Goal: Task Accomplishment & Management: Complete application form

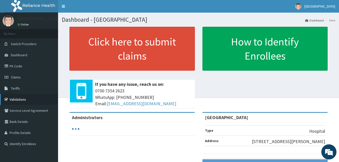
click at [23, 99] on link "Validations" at bounding box center [29, 99] width 58 height 11
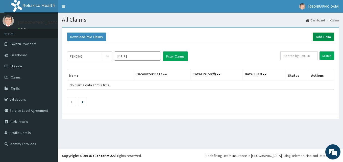
click at [321, 38] on link "Add Claim" at bounding box center [323, 37] width 21 height 9
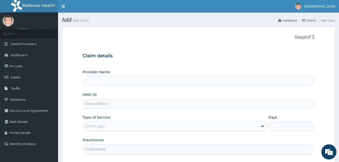
type input "[GEOGRAPHIC_DATA]"
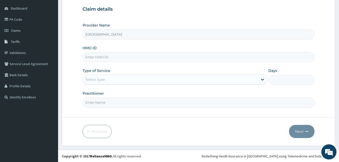
scroll to position [47, 0]
click at [104, 59] on input "HMO ID" at bounding box center [199, 57] width 232 height 10
paste input "GMT/10148/B"
type input "GMT/10148/B"
click at [95, 82] on div "Select type" at bounding box center [170, 79] width 175 height 8
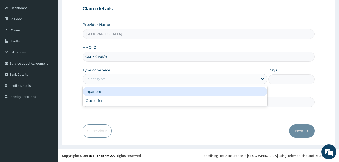
scroll to position [0, 0]
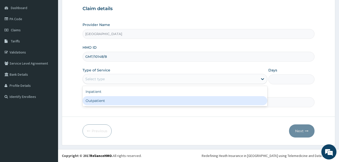
click at [91, 99] on div "Outpatient" at bounding box center [175, 100] width 185 height 9
type input "1"
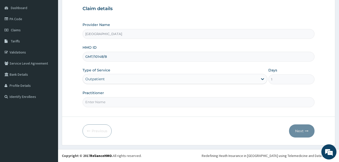
click at [100, 99] on input "Practitioner" at bounding box center [199, 102] width 232 height 10
type input "DR AMAIZE"
click at [296, 129] on button "Next" at bounding box center [302, 131] width 26 height 13
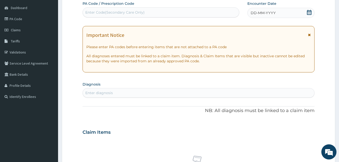
click at [309, 35] on icon at bounding box center [309, 35] width 3 height 4
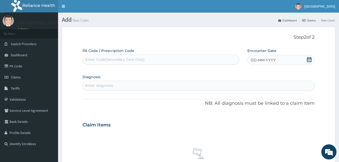
click at [275, 60] on span "DD-MM-YYYY" at bounding box center [263, 60] width 25 height 5
click at [275, 106] on div "14" at bounding box center [276, 109] width 8 height 8
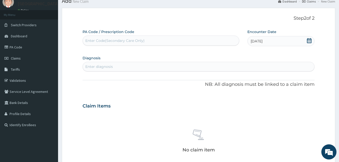
scroll to position [51, 0]
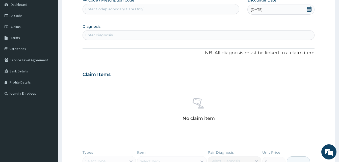
click at [101, 36] on div "Enter diagnosis" at bounding box center [99, 35] width 28 height 5
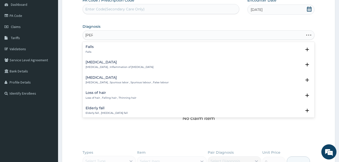
type input "falcip"
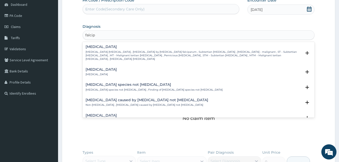
click at [103, 52] on p "Falciparum malaria , Malignant tertian malaria , Malaria by Plasmodium falcipar…" at bounding box center [194, 55] width 216 height 11
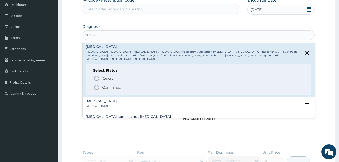
click at [100, 84] on icon "status option filled" at bounding box center [97, 87] width 6 height 6
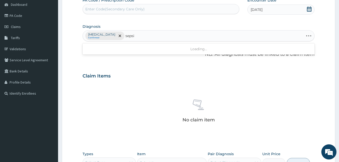
type input "sepsis"
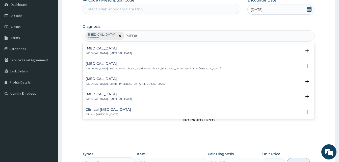
click at [98, 53] on p "Systemic infection , Sepsis" at bounding box center [109, 54] width 46 height 4
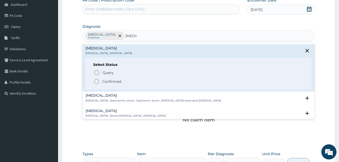
click at [110, 82] on p "Confirmed" at bounding box center [111, 81] width 19 height 5
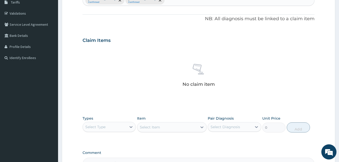
scroll to position [148, 0]
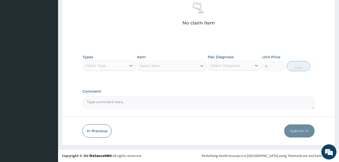
click at [106, 62] on div "Select Type" at bounding box center [105, 66] width 44 height 8
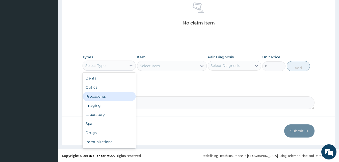
click at [104, 94] on div "Procedures" at bounding box center [109, 96] width 53 height 9
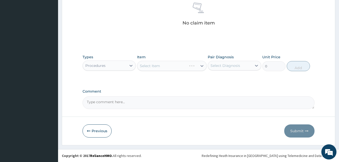
click at [159, 64] on div "Select Item" at bounding box center [172, 66] width 70 height 10
click at [156, 66] on div "Select Item" at bounding box center [150, 65] width 20 height 5
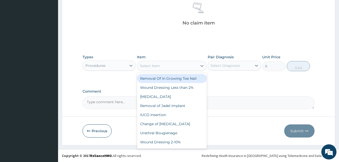
type input "c"
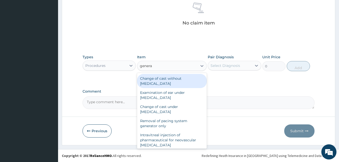
type input "general"
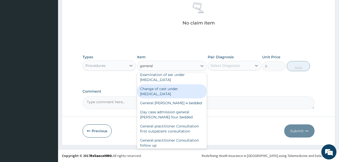
scroll to position [25, 0]
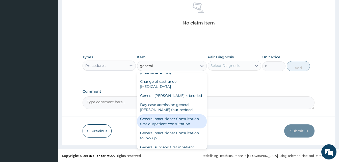
click at [158, 122] on div "General practitioner Consultation first outpatient consultation" at bounding box center [172, 121] width 70 height 14
type input "3000"
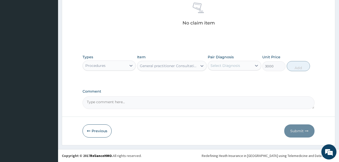
click at [230, 67] on div "Select Diagnosis" at bounding box center [226, 65] width 30 height 5
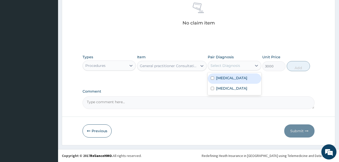
click at [222, 78] on label "Falciparum malaria" at bounding box center [231, 78] width 31 height 5
checkbox input "true"
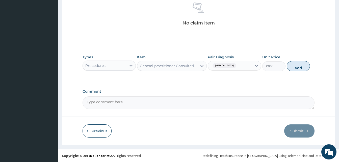
click at [241, 67] on div "Falciparum malaria" at bounding box center [230, 65] width 44 height 9
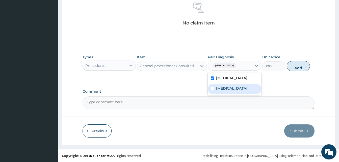
click at [223, 91] on div "Sepsis" at bounding box center [234, 89] width 53 height 10
checkbox input "true"
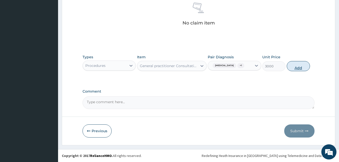
click at [297, 69] on button "Add" at bounding box center [298, 66] width 23 height 10
type input "0"
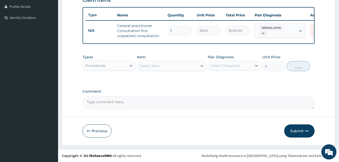
scroll to position [130, 0]
click at [108, 66] on div "Procedures" at bounding box center [105, 66] width 44 height 8
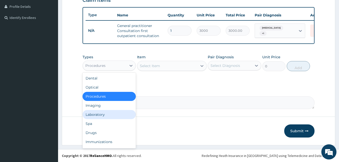
click at [96, 113] on div "Laboratory" at bounding box center [109, 114] width 53 height 9
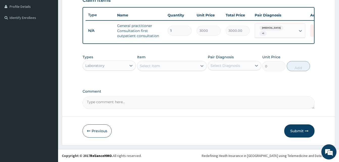
click at [161, 67] on div "Select Item" at bounding box center [167, 66] width 60 height 8
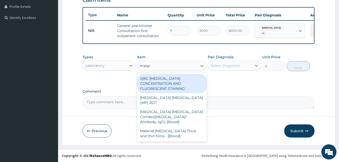
type input "malari"
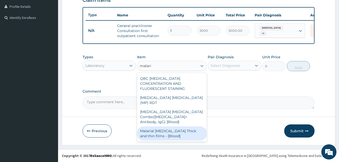
click at [156, 127] on div "Malarial Parasite Thick and thin films - [Blood]" at bounding box center [172, 134] width 70 height 14
type input "1500"
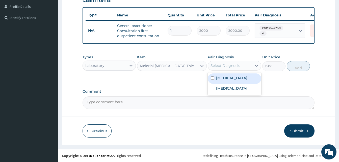
click at [225, 69] on div "Select Diagnosis" at bounding box center [230, 66] width 44 height 8
click at [226, 79] on label "Falciparum malaria" at bounding box center [231, 78] width 31 height 5
checkbox input "true"
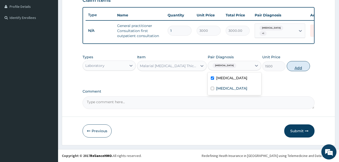
click at [298, 69] on button "Add" at bounding box center [298, 66] width 23 height 10
type input "0"
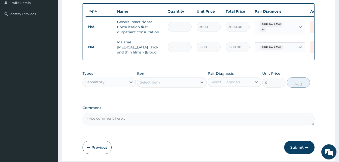
click at [150, 81] on div "Select Item" at bounding box center [150, 82] width 20 height 5
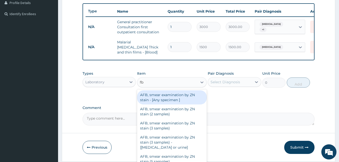
type input "fbc"
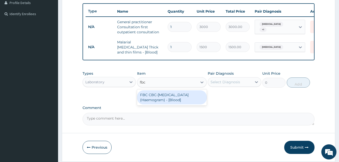
click at [162, 99] on div "FBC CBC-Complete Blood Count (Haemogram) - [Blood]" at bounding box center [172, 97] width 70 height 14
type input "3500"
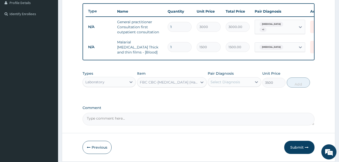
click at [216, 84] on div "Select Diagnosis" at bounding box center [226, 82] width 30 height 5
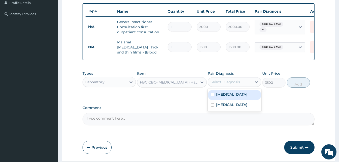
click at [225, 100] on div "Falciparum malaria" at bounding box center [234, 95] width 53 height 10
checkbox input "true"
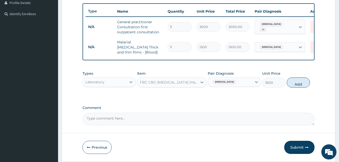
click at [230, 85] on span "Falciparum malaria" at bounding box center [225, 82] width 24 height 5
click at [226, 95] on label "Falciparum malaria" at bounding box center [231, 94] width 31 height 5
checkbox input "false"
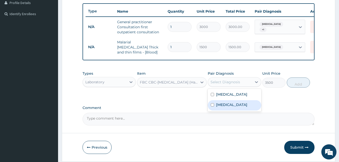
click at [219, 104] on label "Sepsis" at bounding box center [231, 104] width 31 height 5
checkbox input "true"
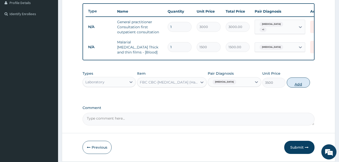
click at [292, 87] on button "Add" at bounding box center [298, 83] width 23 height 10
type input "0"
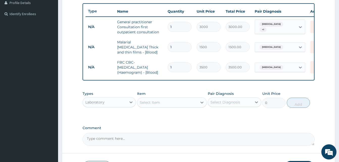
click at [103, 101] on div "Laboratory" at bounding box center [94, 102] width 19 height 5
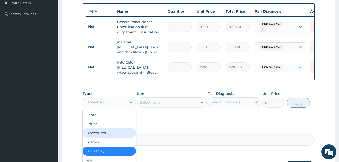
scroll to position [17, 0]
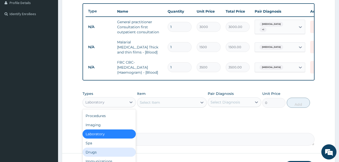
click at [95, 153] on div "Drugs" at bounding box center [109, 152] width 53 height 9
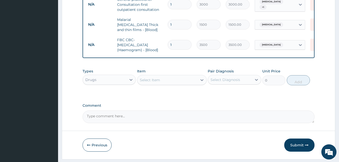
scroll to position [168, 0]
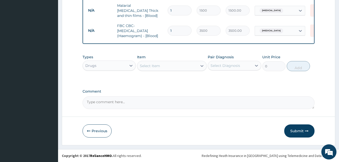
click at [153, 65] on div "Select Item" at bounding box center [150, 65] width 20 height 5
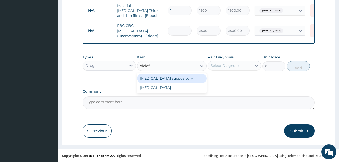
type input "diclofe"
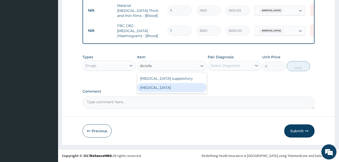
click at [149, 89] on div "Diclofenac" at bounding box center [172, 87] width 70 height 9
type input "322.5"
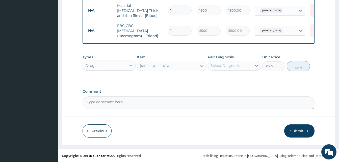
click at [217, 67] on div "Select Diagnosis" at bounding box center [226, 65] width 30 height 5
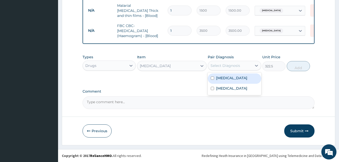
click at [222, 78] on label "Falciparum malaria" at bounding box center [231, 78] width 31 height 5
checkbox input "true"
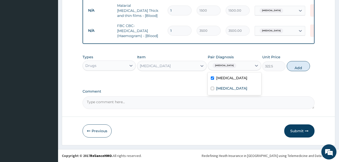
click at [220, 88] on label "Sepsis" at bounding box center [231, 88] width 31 height 5
checkbox input "true"
click at [298, 69] on button "Add" at bounding box center [298, 66] width 23 height 10
type input "0"
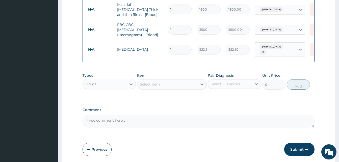
click at [161, 83] on div "Select Item" at bounding box center [167, 84] width 60 height 8
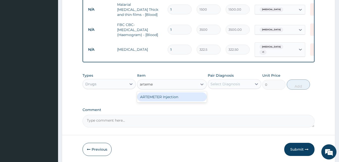
type input "artemet"
click at [160, 97] on div "ARTEMETER Injection" at bounding box center [172, 96] width 70 height 9
type input "860"
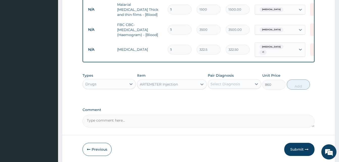
click at [231, 89] on div "Select Diagnosis" at bounding box center [234, 84] width 53 height 10
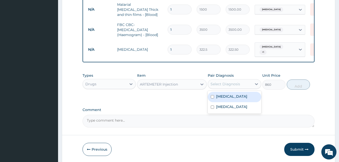
click at [223, 98] on label "Falciparum malaria" at bounding box center [231, 96] width 31 height 5
checkbox input "true"
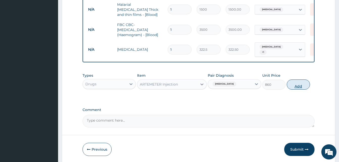
click at [299, 87] on button "Add" at bounding box center [298, 85] width 23 height 10
type input "0"
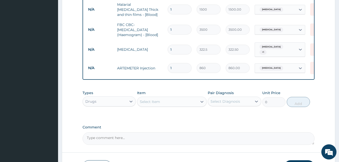
type input "0.00"
type input "6"
type input "5160.00"
type input "6"
click at [156, 70] on td "ARTEMETER Injection" at bounding box center [140, 68] width 51 height 10
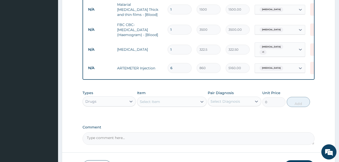
click at [149, 101] on div "Select Item" at bounding box center [150, 101] width 20 height 5
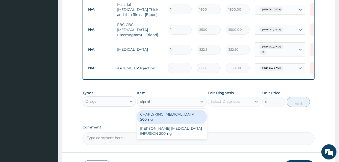
type input "ciproflo"
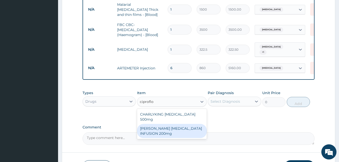
click at [159, 117] on div "CHARLYKING CIPROFLOXACIN 500mg" at bounding box center [172, 117] width 70 height 14
type input "161.25"
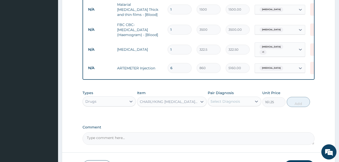
click at [168, 106] on div "CHARLYKING CIPROFLOXACIN 500mg" at bounding box center [167, 102] width 60 height 8
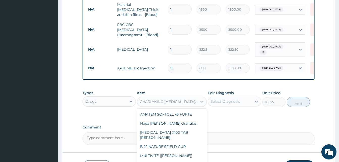
scroll to position [5616, 0]
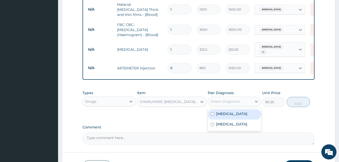
click at [233, 105] on div "Select Diagnosis" at bounding box center [230, 102] width 44 height 8
click at [163, 104] on div "CHARLYKING CIPROFLOXACIN 500mg" at bounding box center [169, 101] width 58 height 5
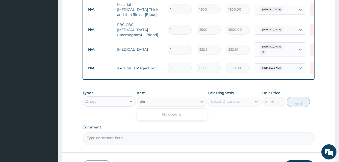
scroll to position [0, 0]
type input "ciprota"
click at [161, 117] on div "CIPROTAB 500mg x14" at bounding box center [172, 114] width 70 height 9
type input "290.25"
click at [222, 104] on div "Select Diagnosis" at bounding box center [226, 101] width 30 height 5
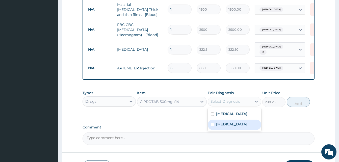
click at [219, 124] on label "Sepsis" at bounding box center [231, 124] width 31 height 5
checkbox input "true"
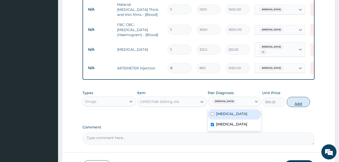
click at [304, 102] on button "Add" at bounding box center [298, 102] width 23 height 10
type input "0"
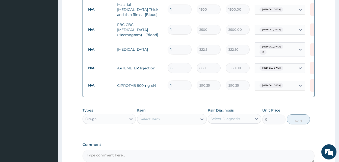
type input "10"
type input "2902.50"
type input "10"
click at [154, 91] on tr "N/A CIPROTAB 500mg x14 10 290.25 2902.50 Sepsis Delete" at bounding box center [210, 85] width 248 height 17
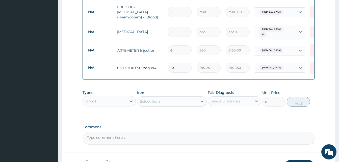
scroll to position [193, 0]
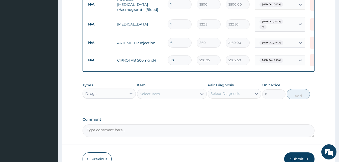
click at [161, 95] on div "Select Item" at bounding box center [167, 94] width 60 height 8
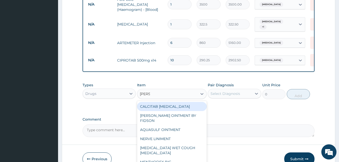
type input "mentho"
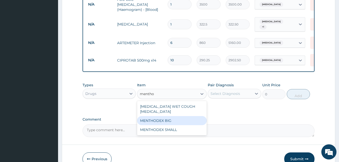
click at [159, 116] on div "MENTHODEX BIG" at bounding box center [172, 120] width 70 height 9
type input "3762.5"
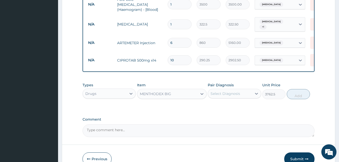
click at [223, 93] on div "Select Diagnosis" at bounding box center [226, 93] width 30 height 5
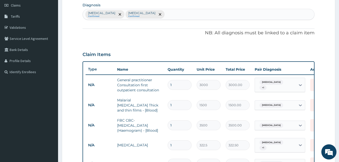
scroll to position [67, 0]
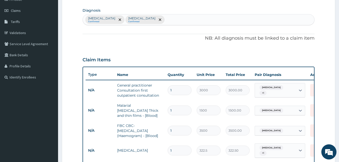
click at [165, 22] on div "Falciparum malaria Confirmed Sepsis Confirmed" at bounding box center [199, 19] width 232 height 11
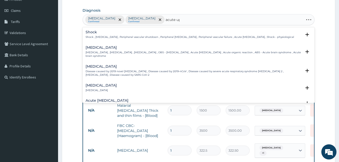
type input "acute upp"
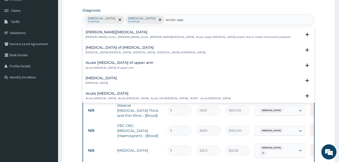
click at [114, 95] on h4 "Acute upper respiratory infection" at bounding box center [158, 94] width 145 height 4
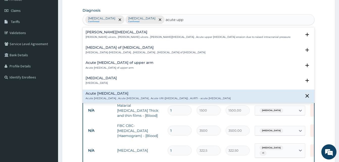
scroll to position [51, 0]
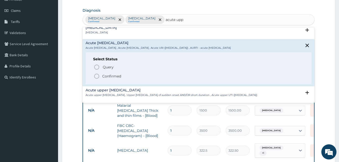
click at [120, 78] on p "Confirmed" at bounding box center [111, 76] width 19 height 5
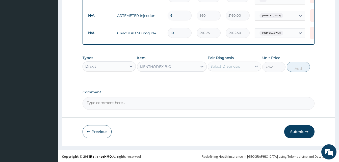
scroll to position [222, 0]
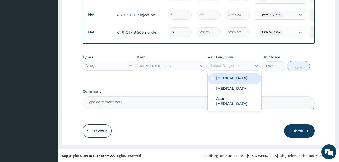
click at [219, 66] on div "Select Diagnosis" at bounding box center [226, 65] width 30 height 5
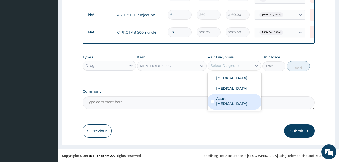
click at [224, 99] on label "Acute upper respiratory infection" at bounding box center [237, 101] width 42 height 10
checkbox input "true"
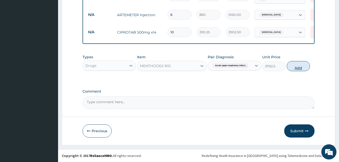
click at [294, 67] on button "Add" at bounding box center [298, 66] width 23 height 10
type input "0"
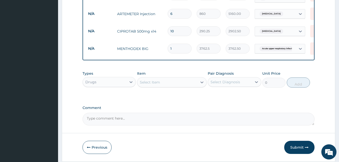
click at [154, 83] on div "Select Item" at bounding box center [150, 82] width 20 height 5
type input "ibu"
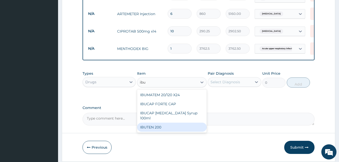
click at [155, 128] on div "IBUTEN 200" at bounding box center [172, 127] width 70 height 9
type input "75.25"
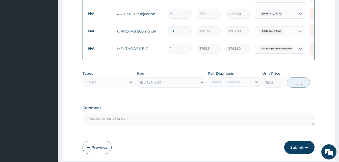
click at [222, 86] on div "Select Diagnosis" at bounding box center [230, 82] width 44 height 8
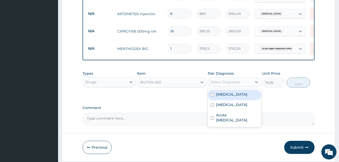
click at [221, 98] on div "Falciparum malaria" at bounding box center [234, 95] width 53 height 10
checkbox input "true"
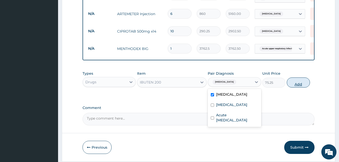
click at [300, 86] on button "Add" at bounding box center [298, 83] width 23 height 10
type input "0"
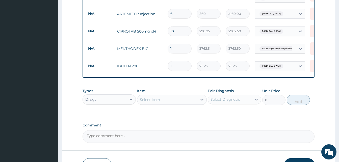
click at [178, 64] on input "1" at bounding box center [180, 66] width 24 height 10
type input "10"
type input "752.50"
type input "10"
click at [136, 57] on tr "N/A IBUTEN 200 10 75.25 752.50 Falciparum malaria Delete" at bounding box center [210, 65] width 248 height 17
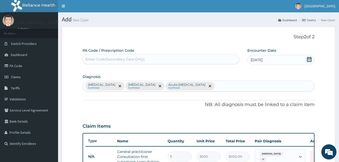
scroll to position [0, 0]
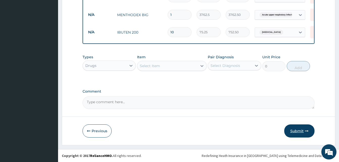
click at [298, 128] on button "Submit" at bounding box center [299, 131] width 30 height 13
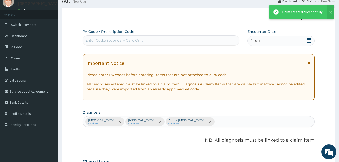
scroll to position [257, 0]
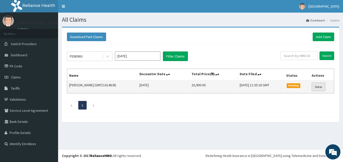
click at [317, 86] on link "View" at bounding box center [319, 87] width 14 height 9
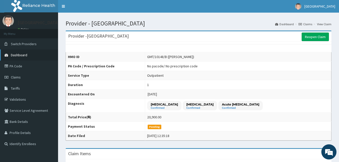
click at [19, 54] on span "Dashboard" at bounding box center [19, 55] width 16 height 5
